Goal: Check status: Check status

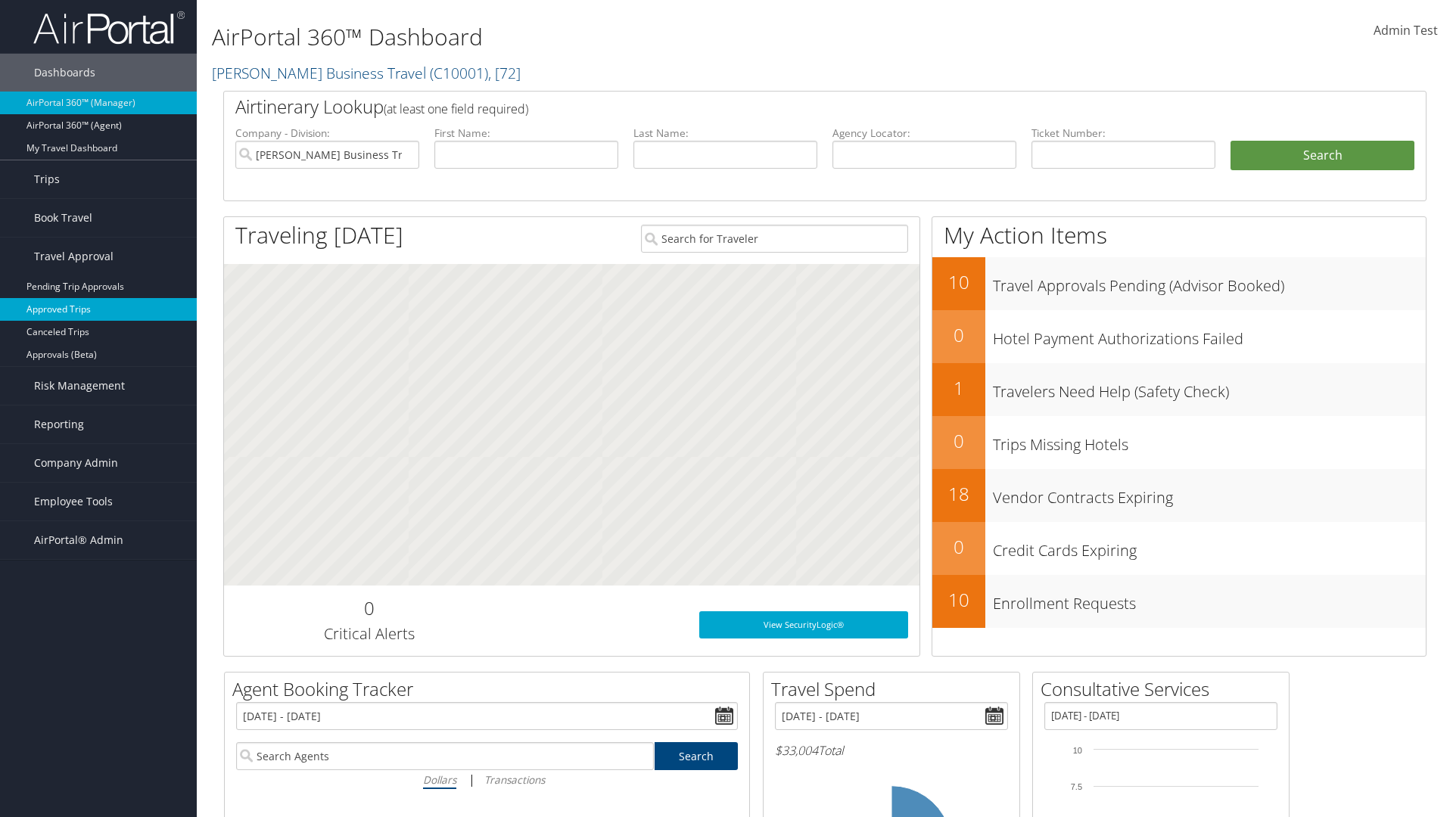
click at [98, 309] on link "Approved Trips" at bounding box center [98, 309] width 197 height 23
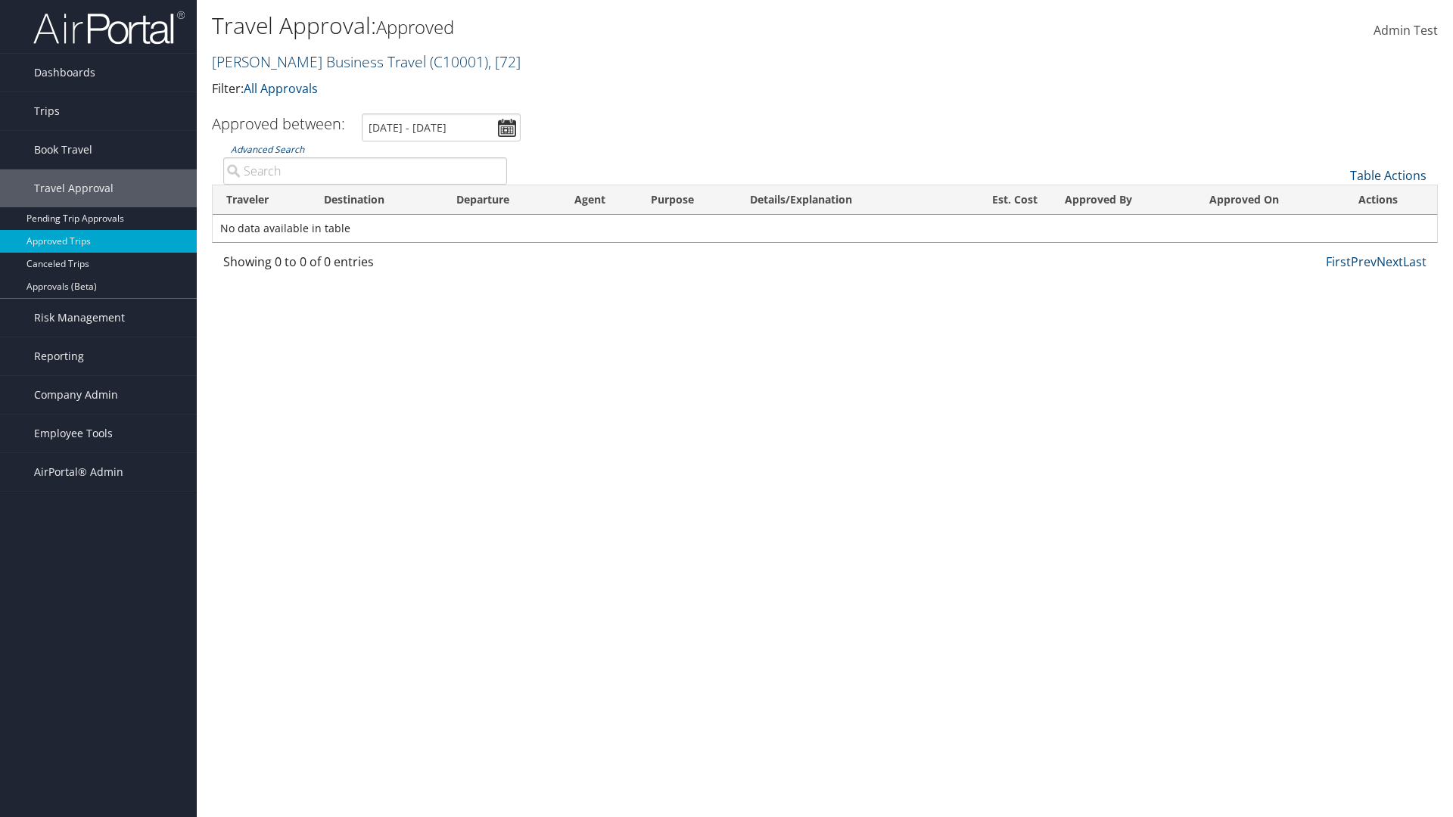
click at [312, 61] on link "[PERSON_NAME] Business Travel ( C10001 ) , [ 72 ]" at bounding box center [366, 61] width 309 height 20
click at [0, 0] on input "search" at bounding box center [0, 0] width 0 height 0
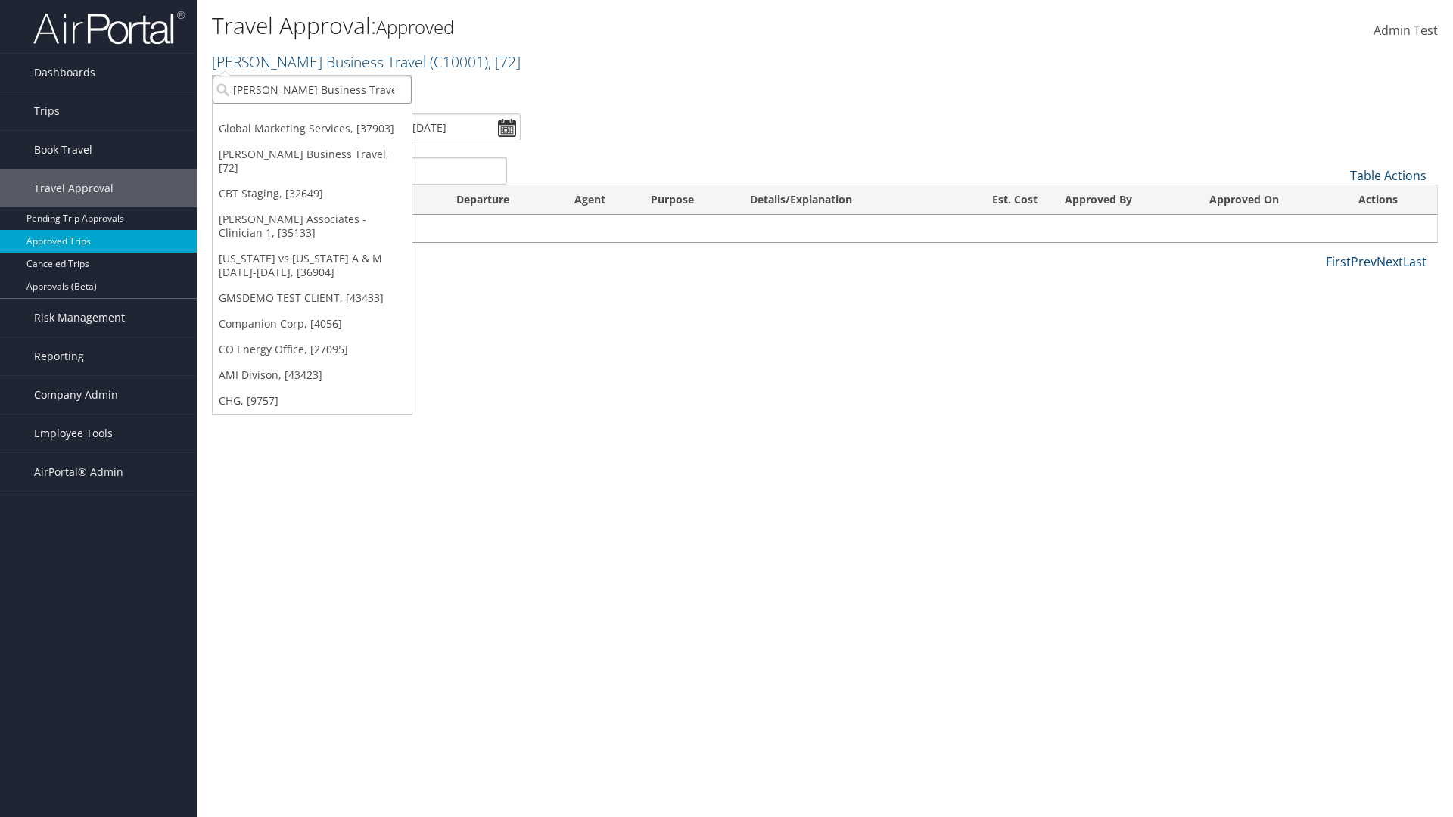
type input "[PERSON_NAME] Business Travel"
click at [333, 131] on div "Account" at bounding box center [333, 131] width 258 height 14
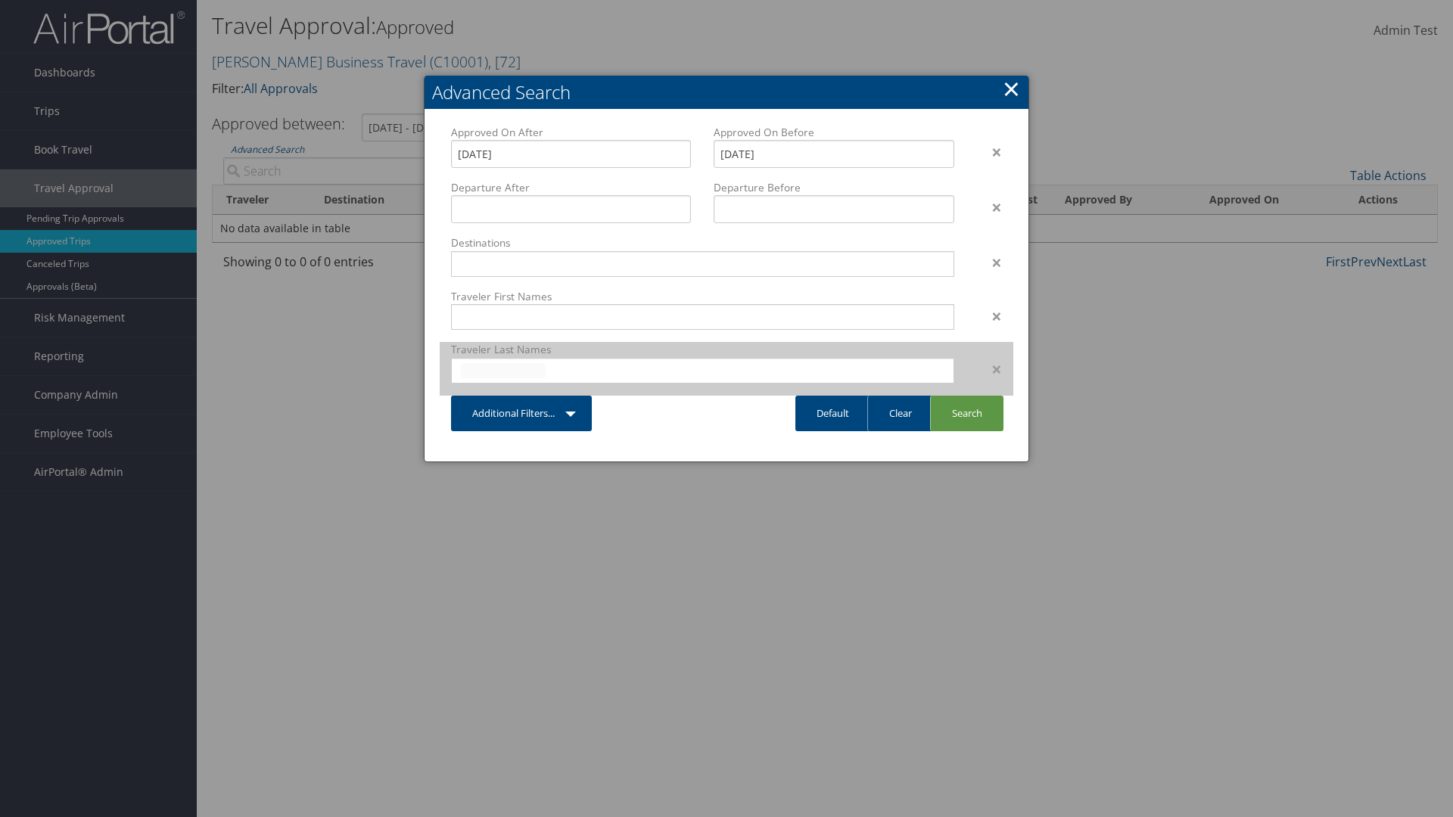
click at [503, 370] on input "text" at bounding box center [503, 370] width 85 height 15
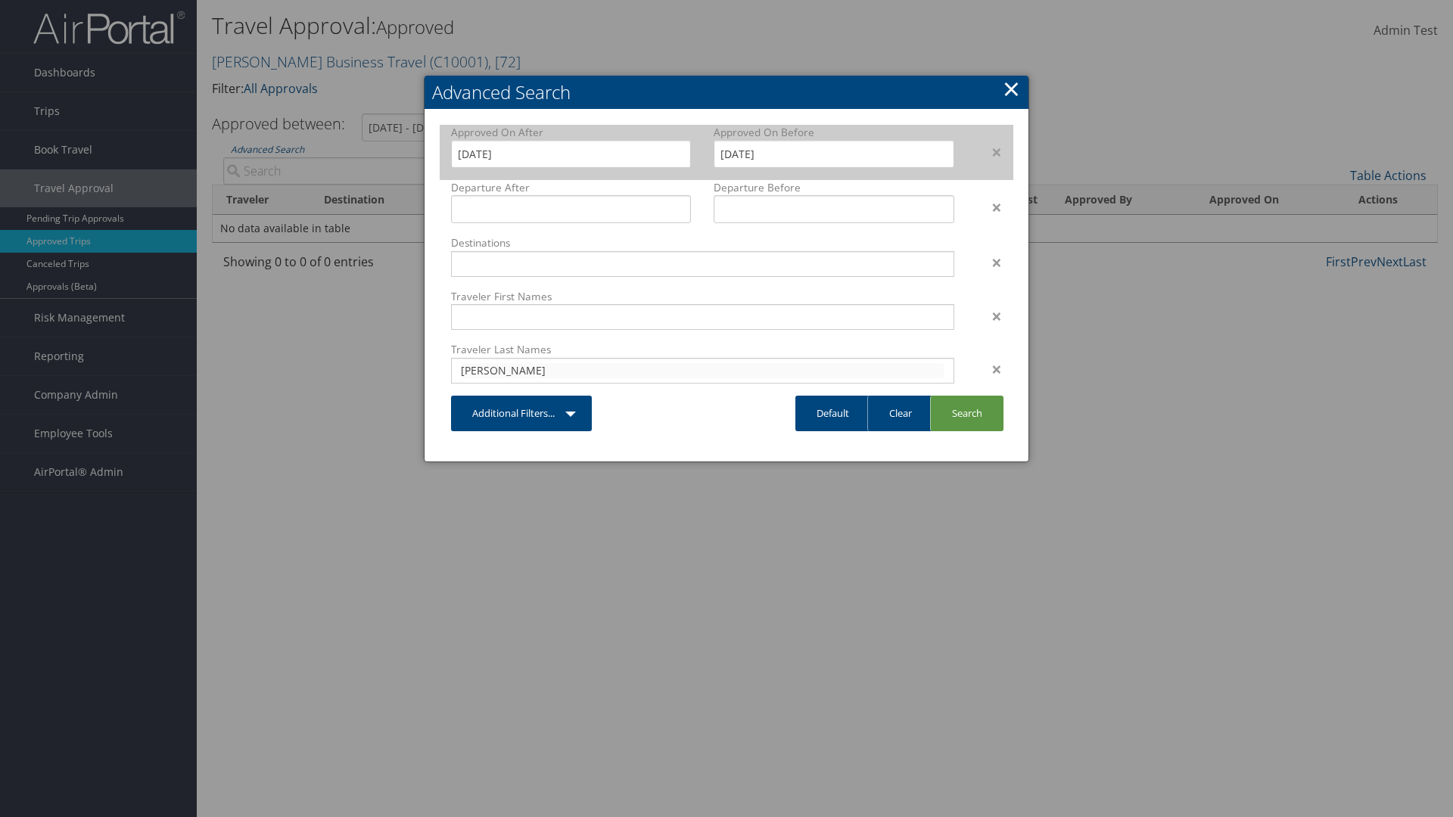
type input "cameron"
click at [570, 154] on input "8/4/2025" at bounding box center [571, 154] width 240 height 28
type input "cameron"
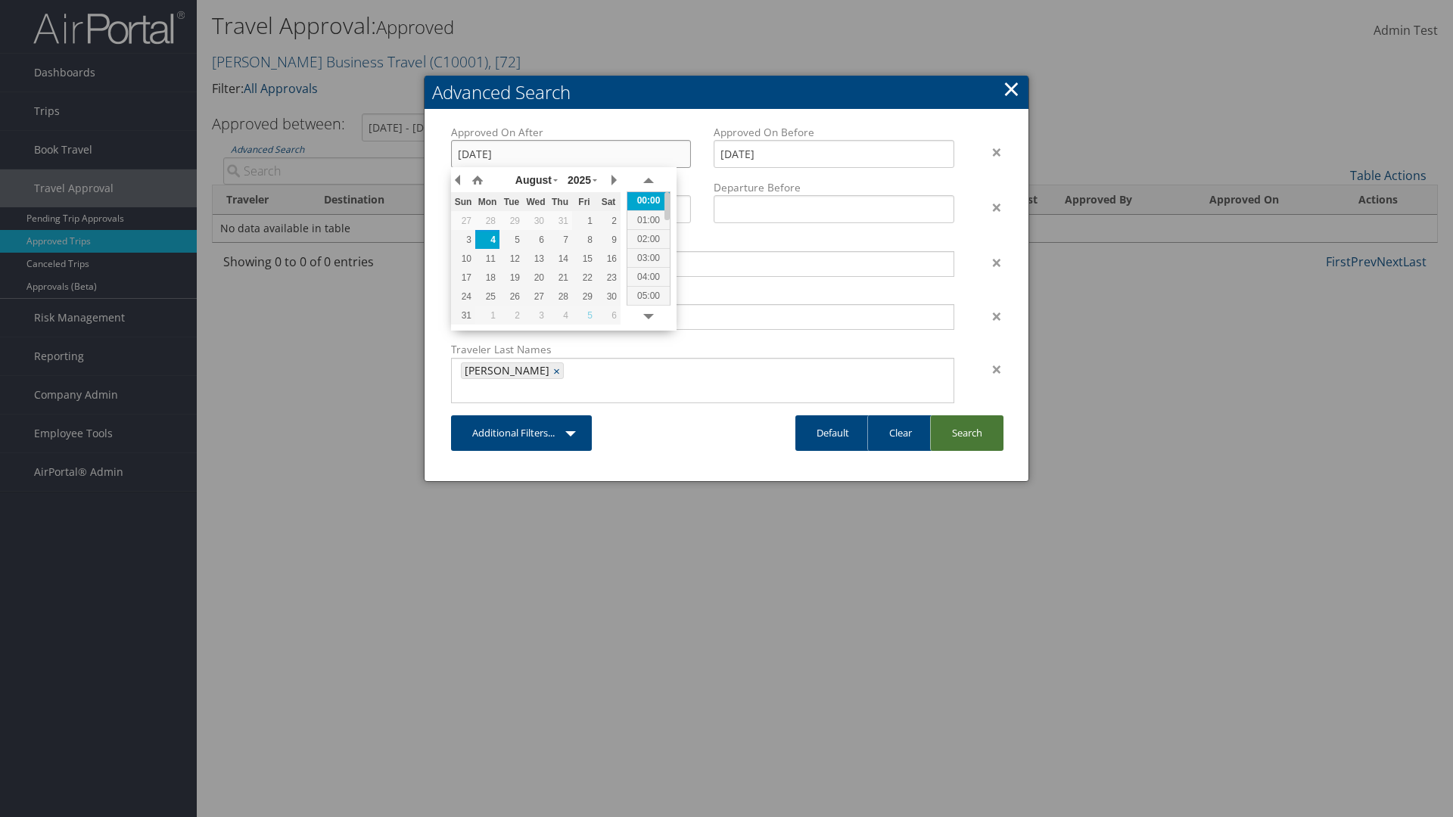
type input "19/03/2021"
click at [966, 415] on link "Search" at bounding box center [966, 433] width 73 height 36
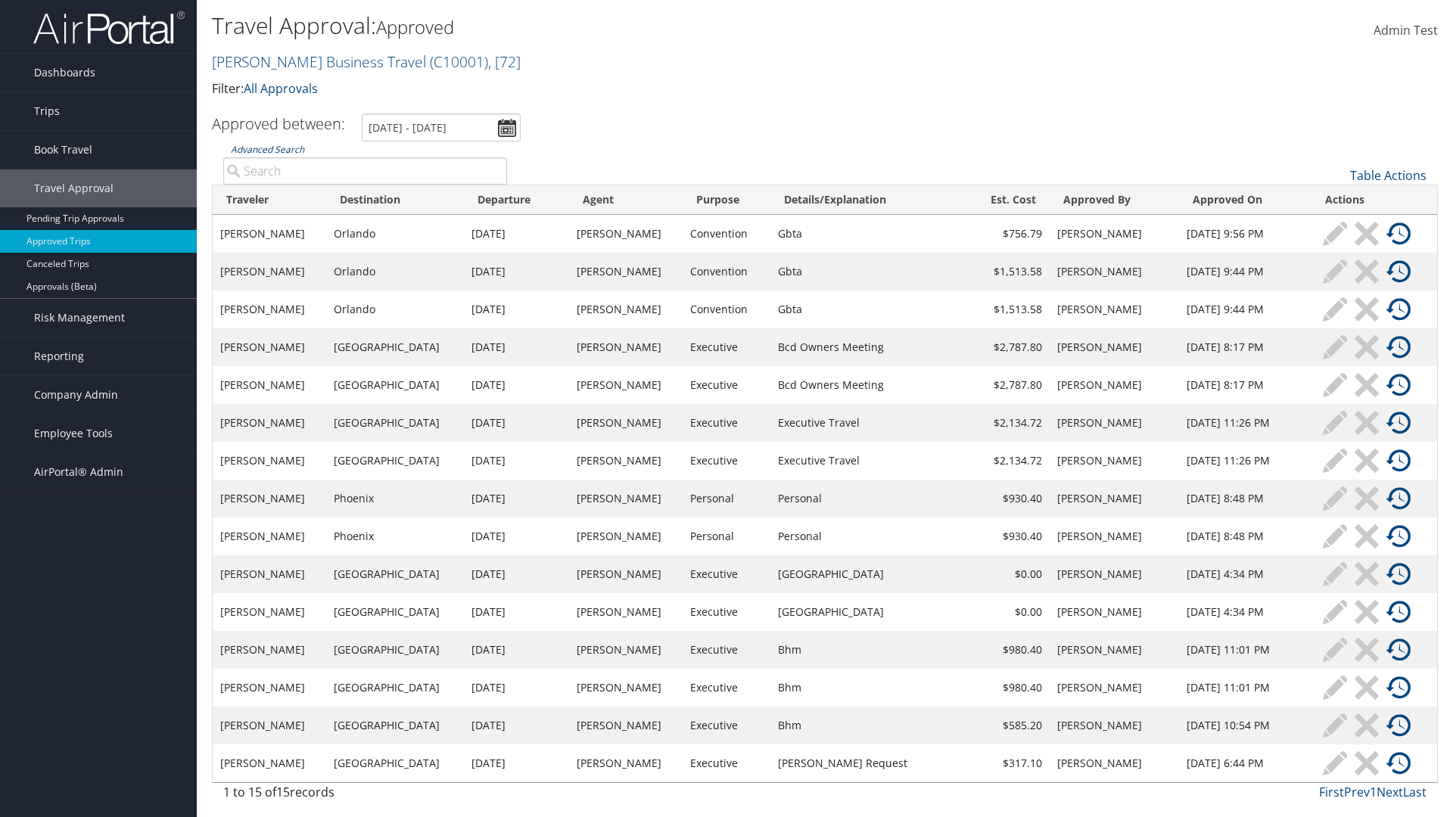
click at [267, 149] on link "Advanced Search" at bounding box center [267, 149] width 73 height 13
